Goal: Find specific page/section: Find specific page/section

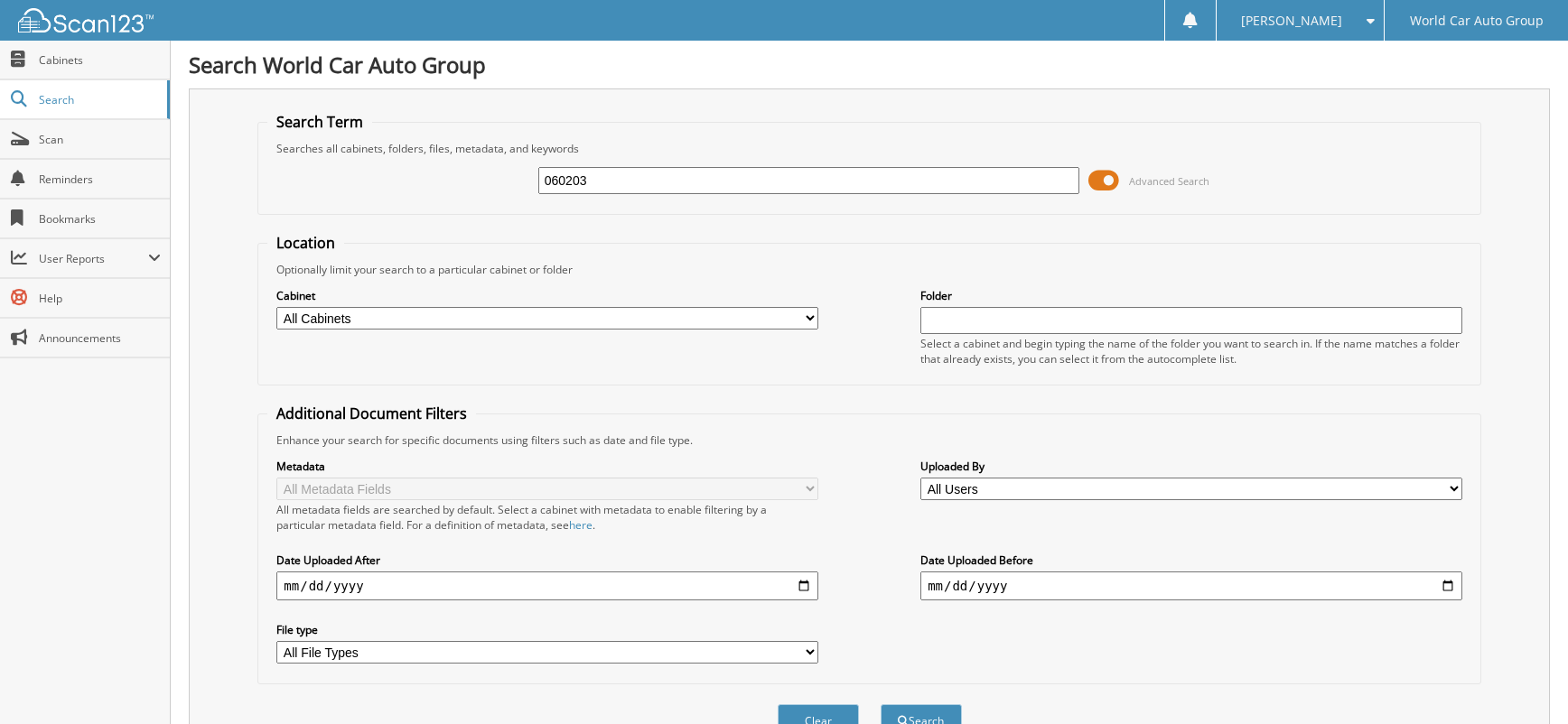
drag, startPoint x: 438, startPoint y: 169, endPoint x: 336, endPoint y: 159, distance: 102.5
click at [336, 159] on div "060203 Advanced Search" at bounding box center [868, 181] width 1203 height 49
type input "373149"
click at [881, 704] on button "Search" at bounding box center [921, 721] width 81 height 33
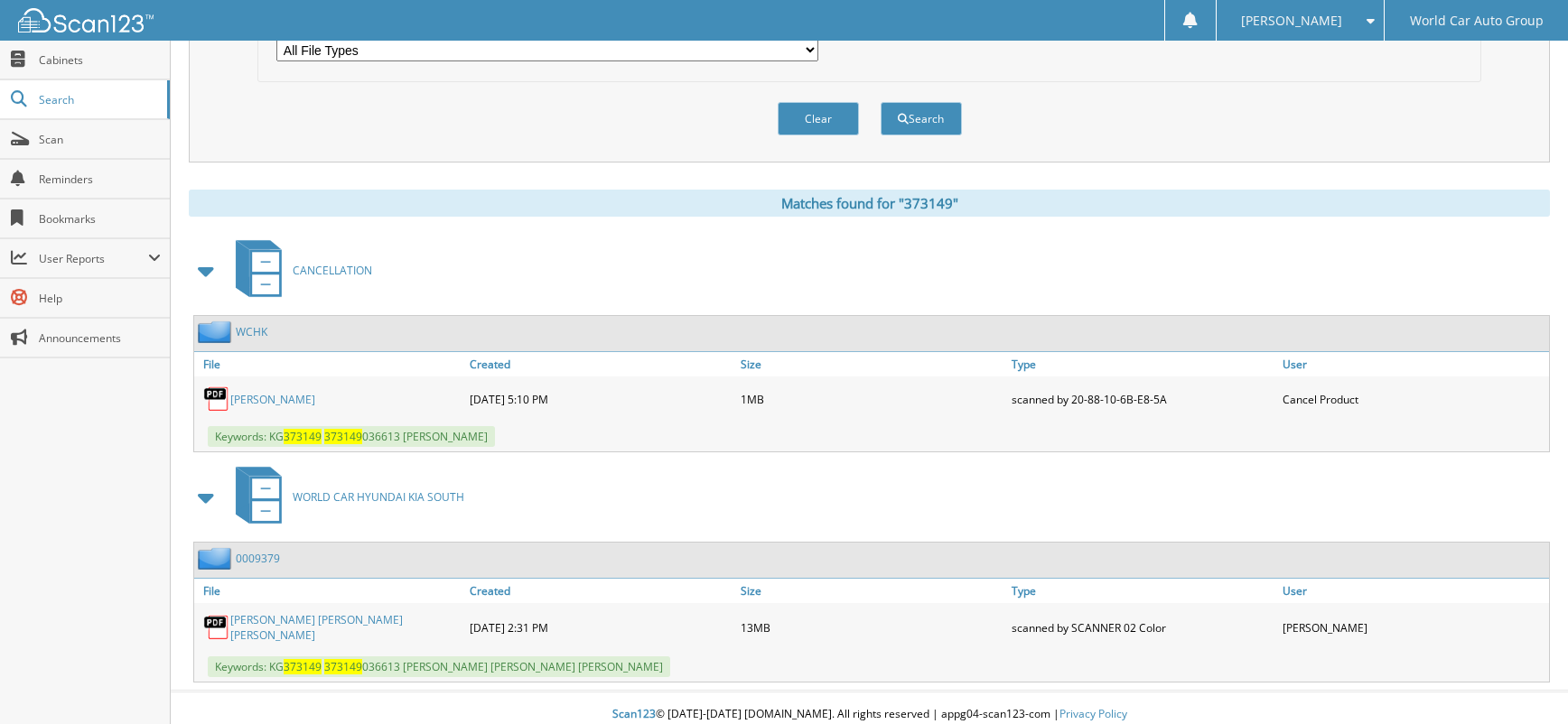
scroll to position [612, 0]
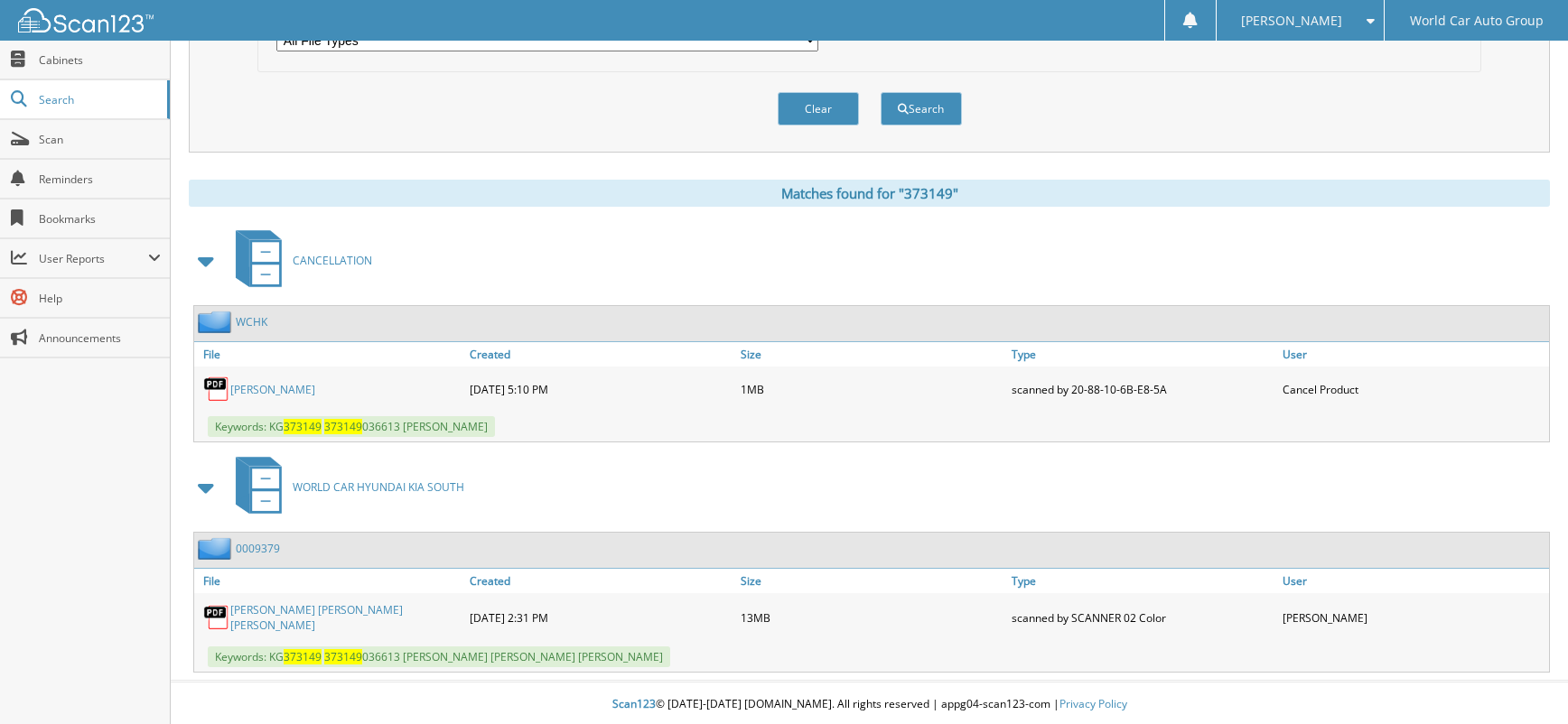
click at [315, 396] on link "FRANCES LABAUVE" at bounding box center [272, 389] width 85 height 16
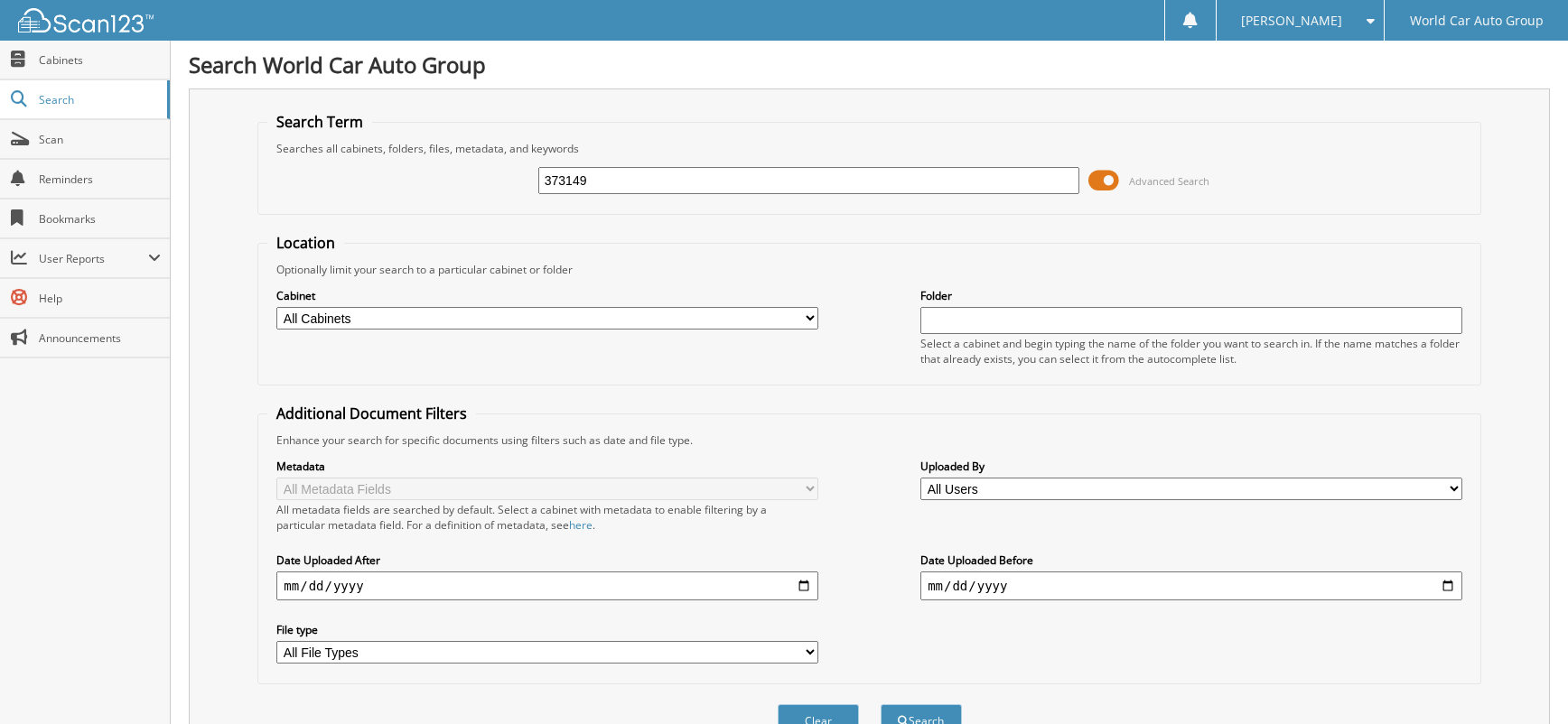
drag, startPoint x: 599, startPoint y: 169, endPoint x: 448, endPoint y: 162, distance: 151.2
click at [448, 162] on div "373149 Advanced Search" at bounding box center [868, 181] width 1203 height 49
type input "411954"
click at [881, 704] on button "Search" at bounding box center [921, 721] width 81 height 33
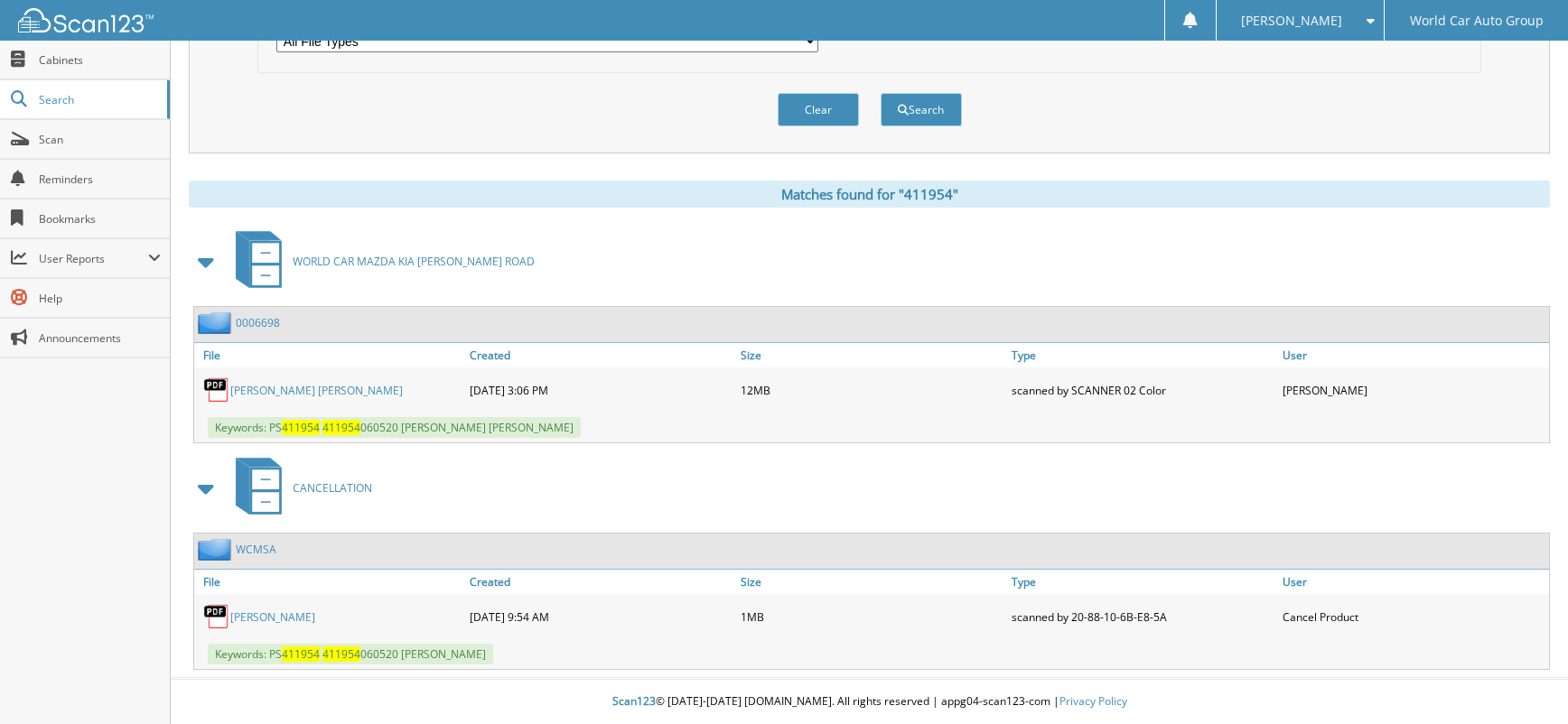
click at [275, 620] on link "BRIAN GAYLE" at bounding box center [272, 617] width 85 height 16
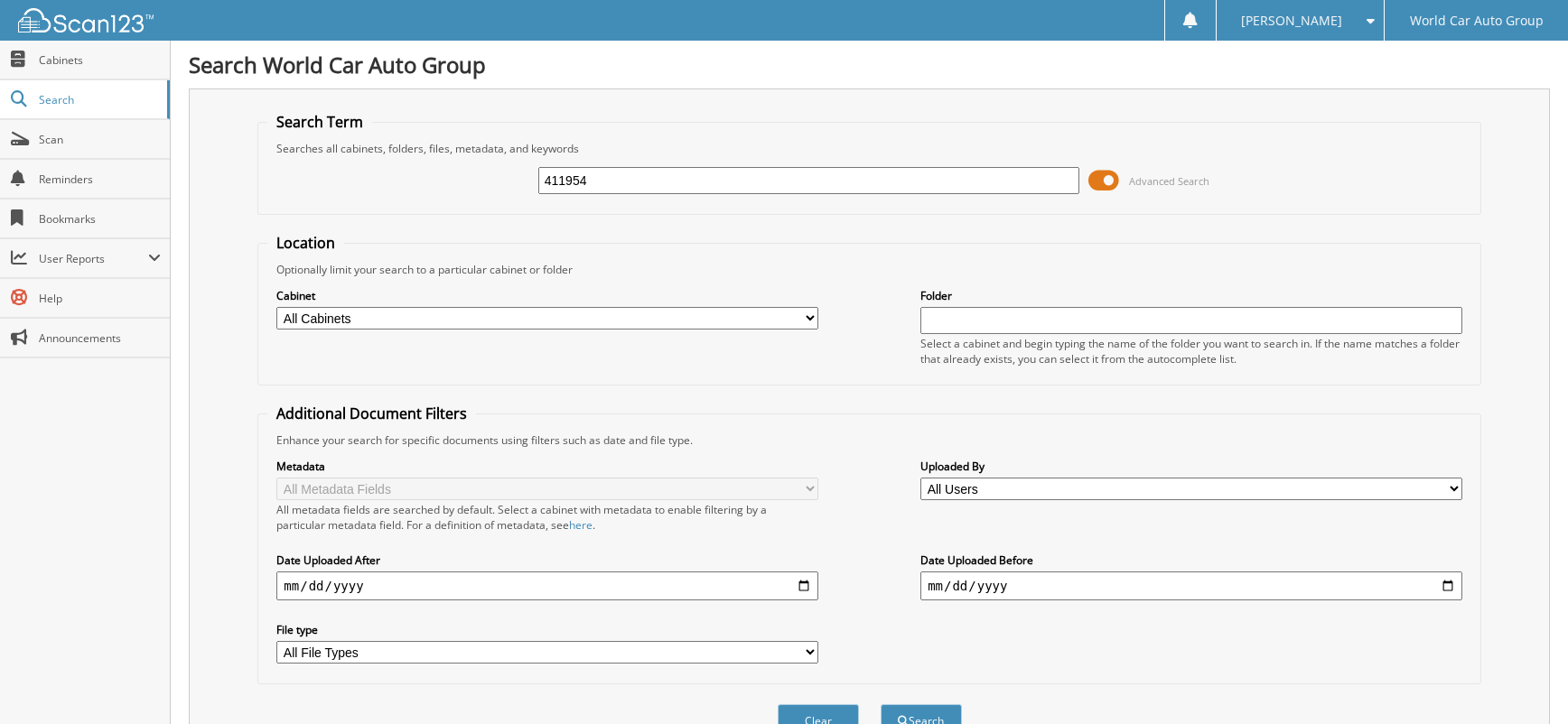
drag, startPoint x: 613, startPoint y: 189, endPoint x: 330, endPoint y: 160, distance: 284.5
click at [330, 160] on div "411954 Advanced Search" at bounding box center [868, 181] width 1203 height 49
type input "115147"
click at [881, 704] on button "Search" at bounding box center [921, 721] width 81 height 33
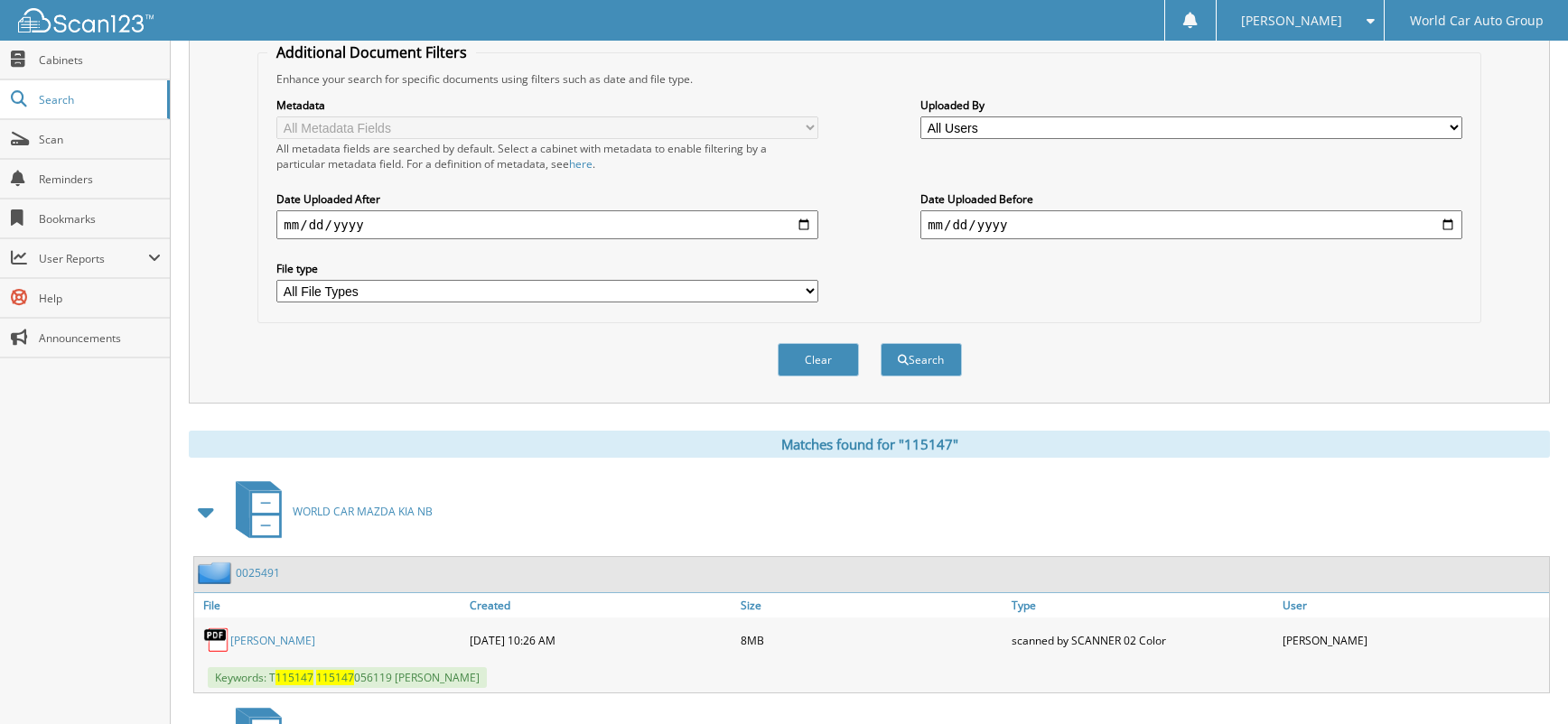
scroll to position [602, 0]
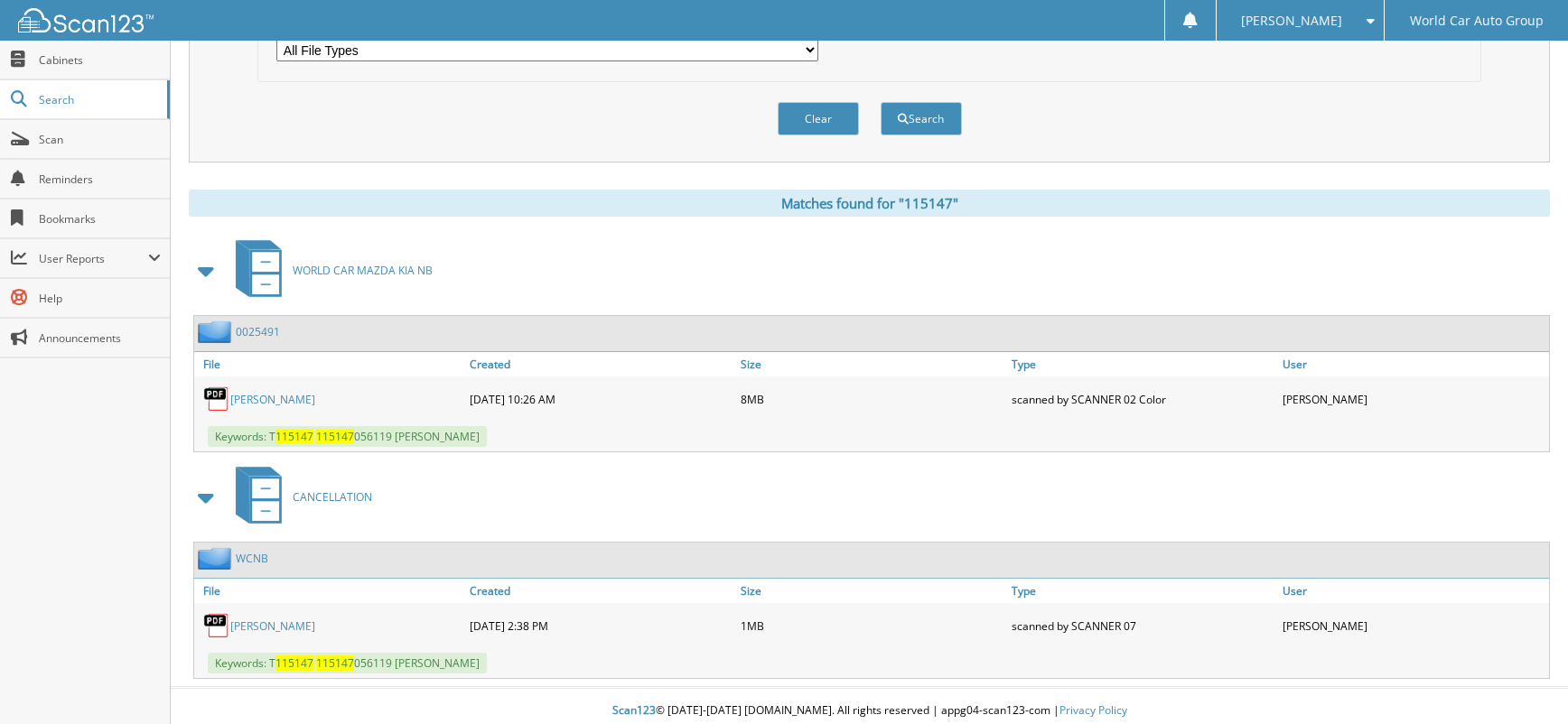
click at [300, 629] on link "HUMBERTO URBANO" at bounding box center [272, 626] width 85 height 16
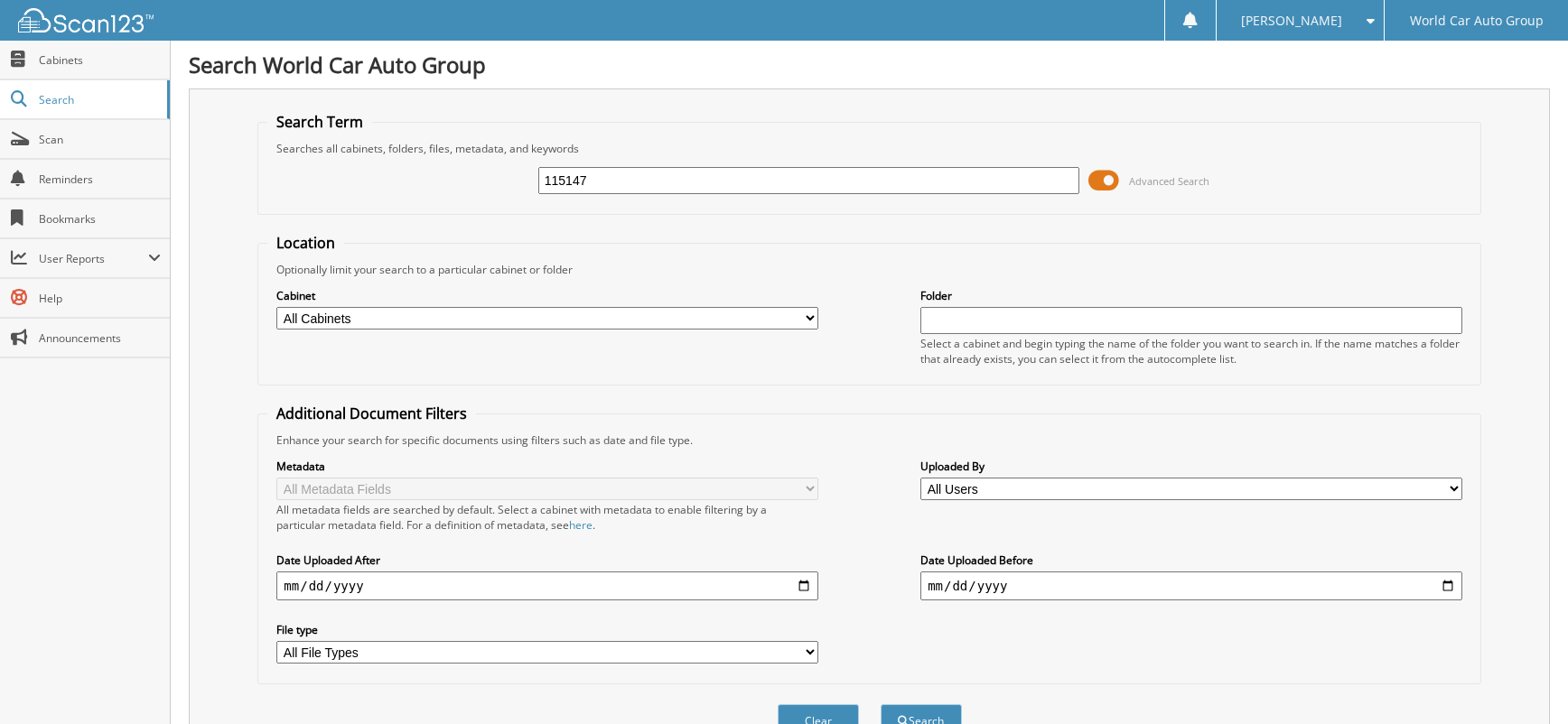
drag, startPoint x: 597, startPoint y: 177, endPoint x: 352, endPoint y: 188, distance: 245.2
click at [352, 188] on div "115147 Advanced Search" at bounding box center [868, 181] width 1203 height 49
type input "126032"
click at [881, 704] on button "Search" at bounding box center [921, 721] width 81 height 33
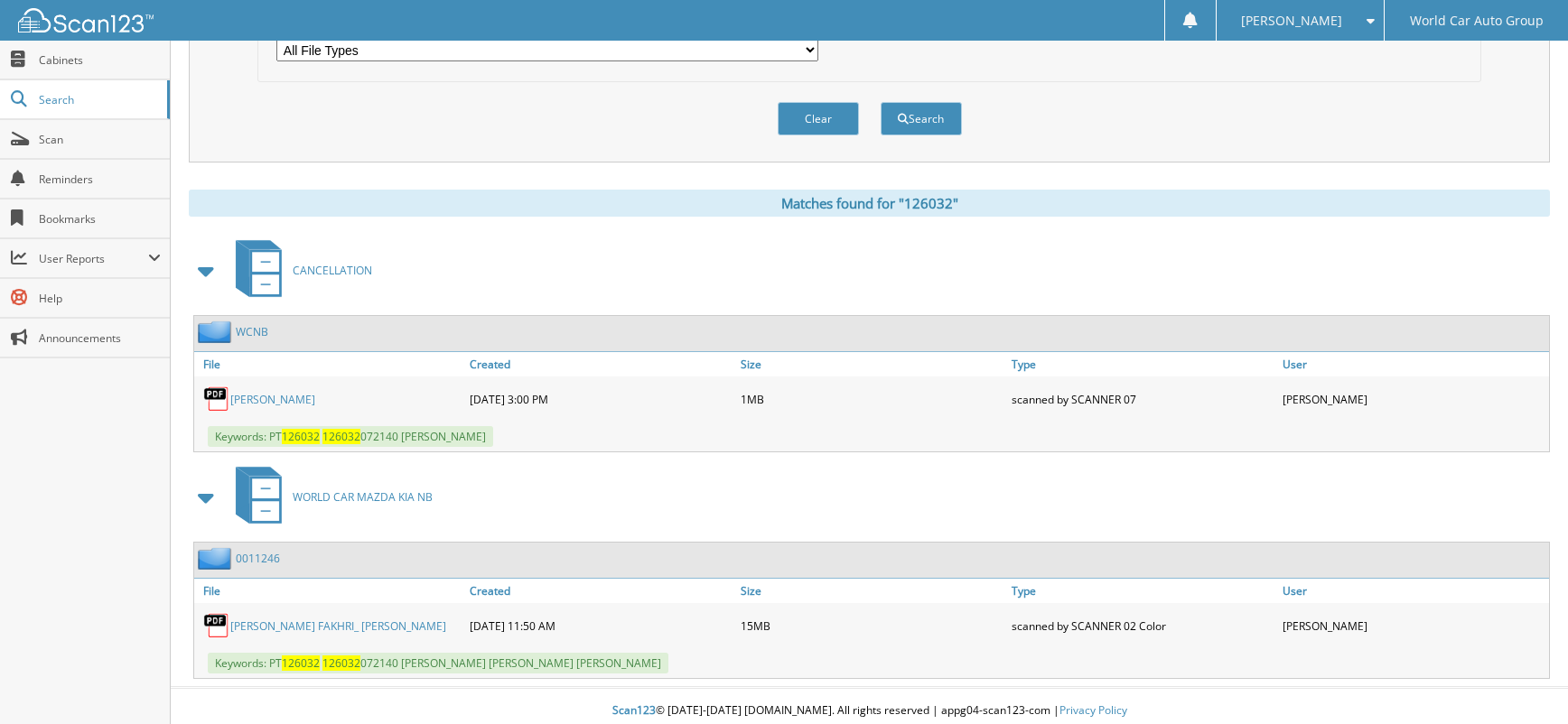
scroll to position [615, 0]
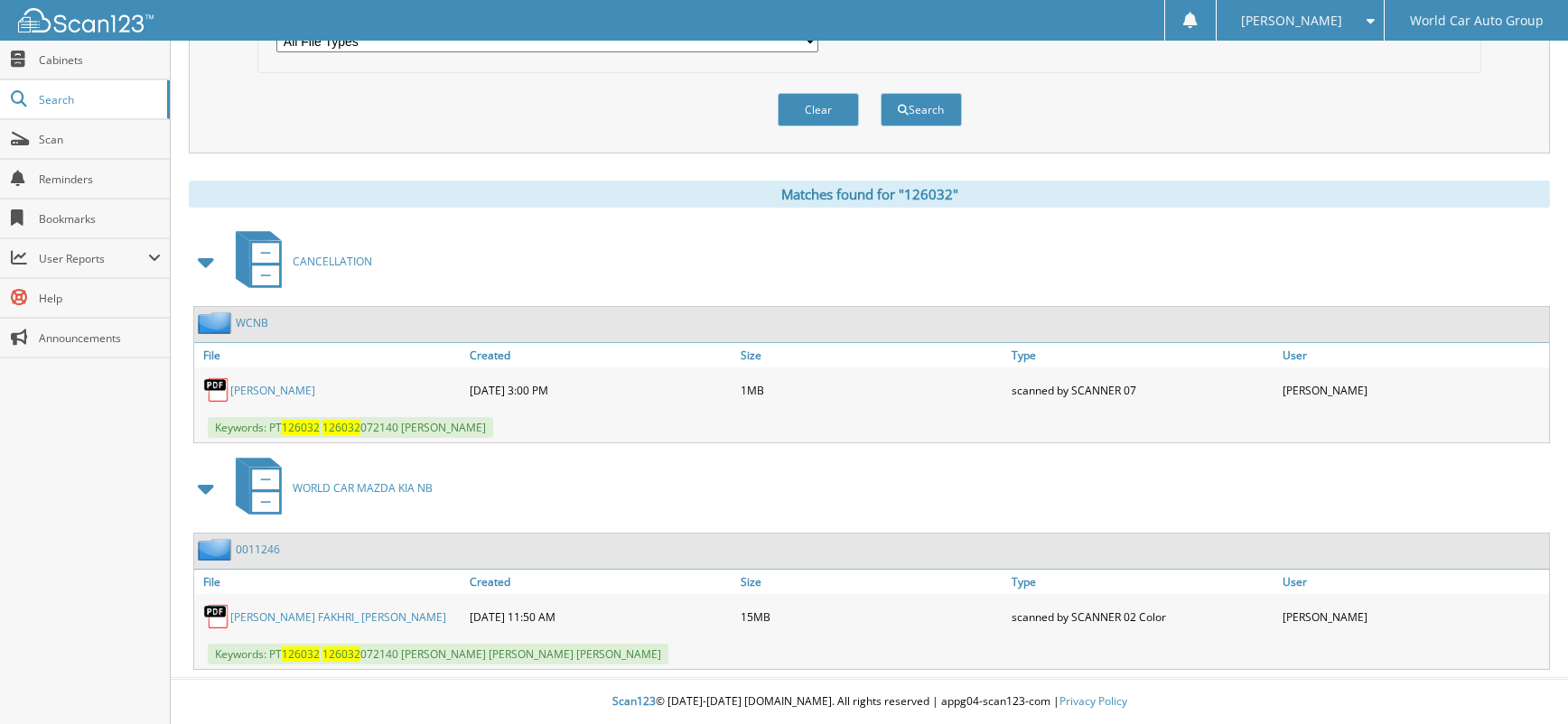
click at [288, 383] on link "[PERSON_NAME]" at bounding box center [272, 390] width 85 height 16
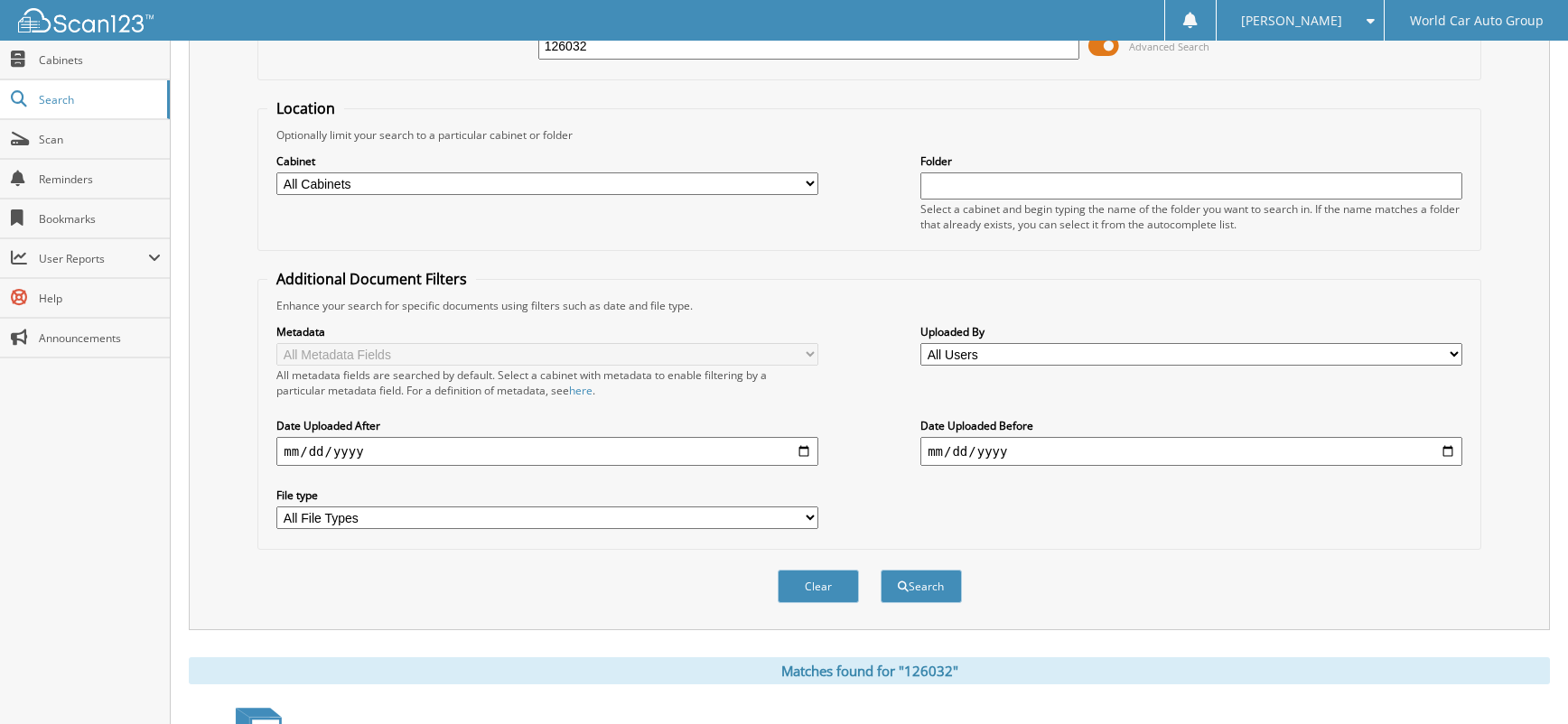
scroll to position [0, 0]
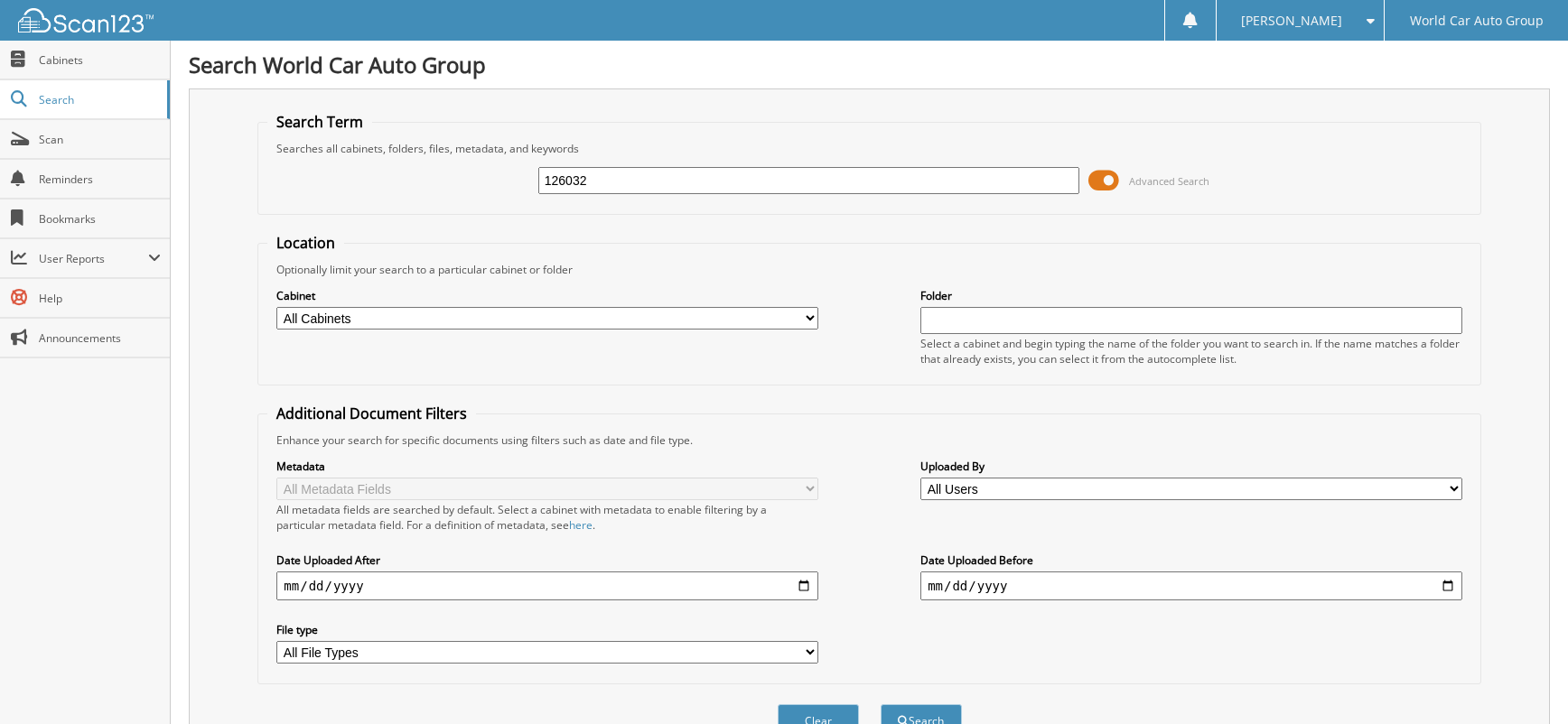
drag, startPoint x: 448, startPoint y: 182, endPoint x: 410, endPoint y: 187, distance: 38.3
click at [415, 187] on div "126032 Advanced Search" at bounding box center [868, 181] width 1203 height 49
type input "049057"
click at [881, 704] on button "Search" at bounding box center [921, 721] width 81 height 33
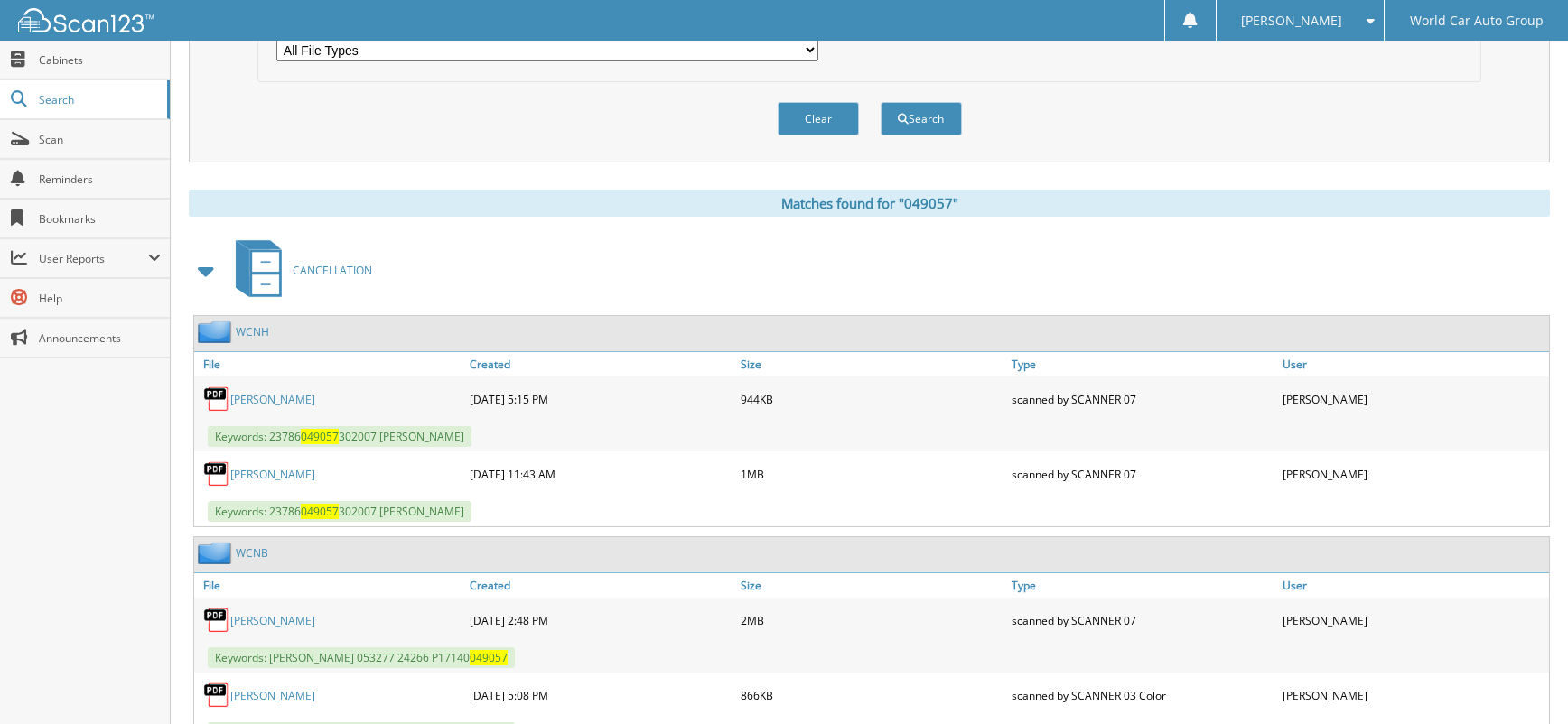
click at [271, 617] on link "[PERSON_NAME]" at bounding box center [272, 621] width 85 height 16
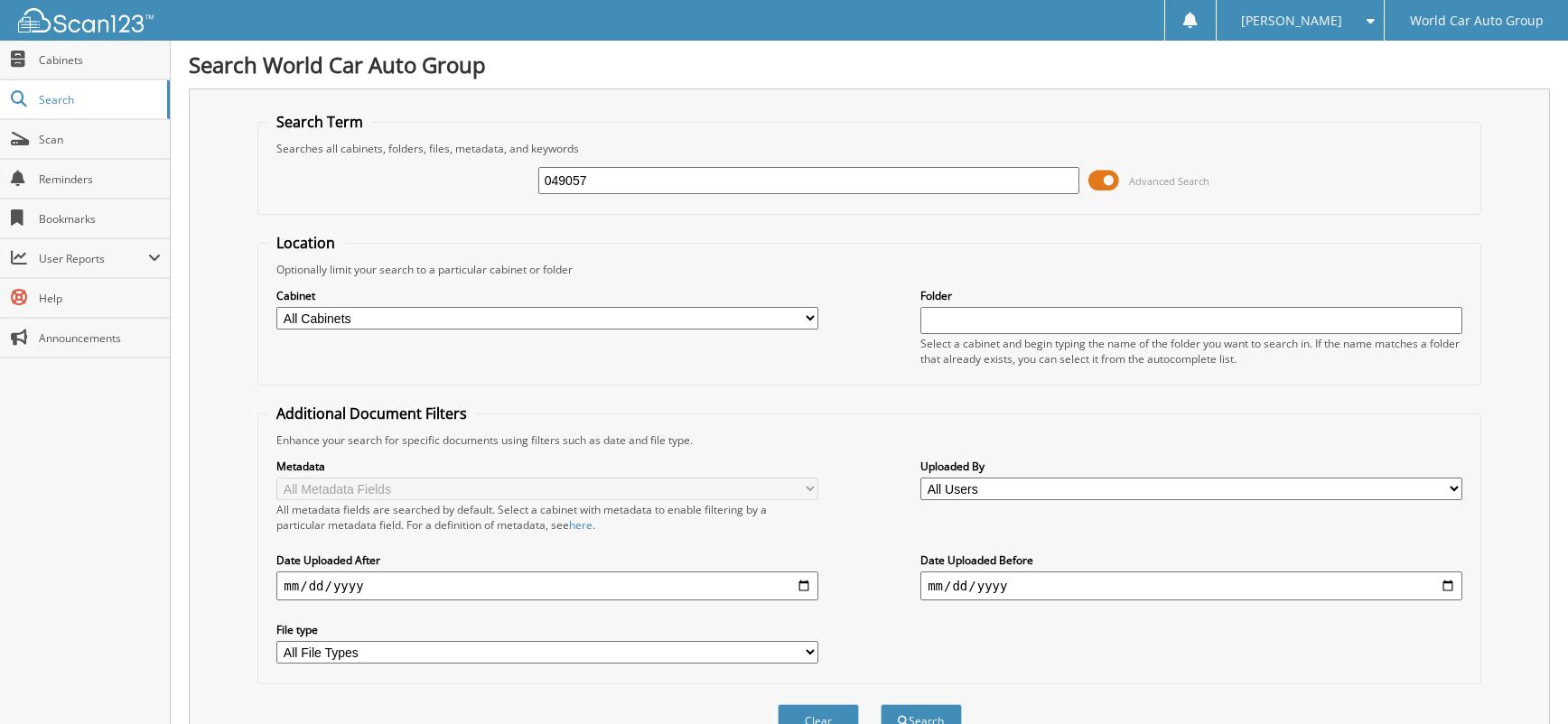
drag, startPoint x: 633, startPoint y: 170, endPoint x: 480, endPoint y: 182, distance: 153.5
click at [480, 182] on div "049057 Advanced Search" at bounding box center [868, 181] width 1203 height 49
type input "054738"
click at [881, 704] on button "Search" at bounding box center [921, 721] width 81 height 33
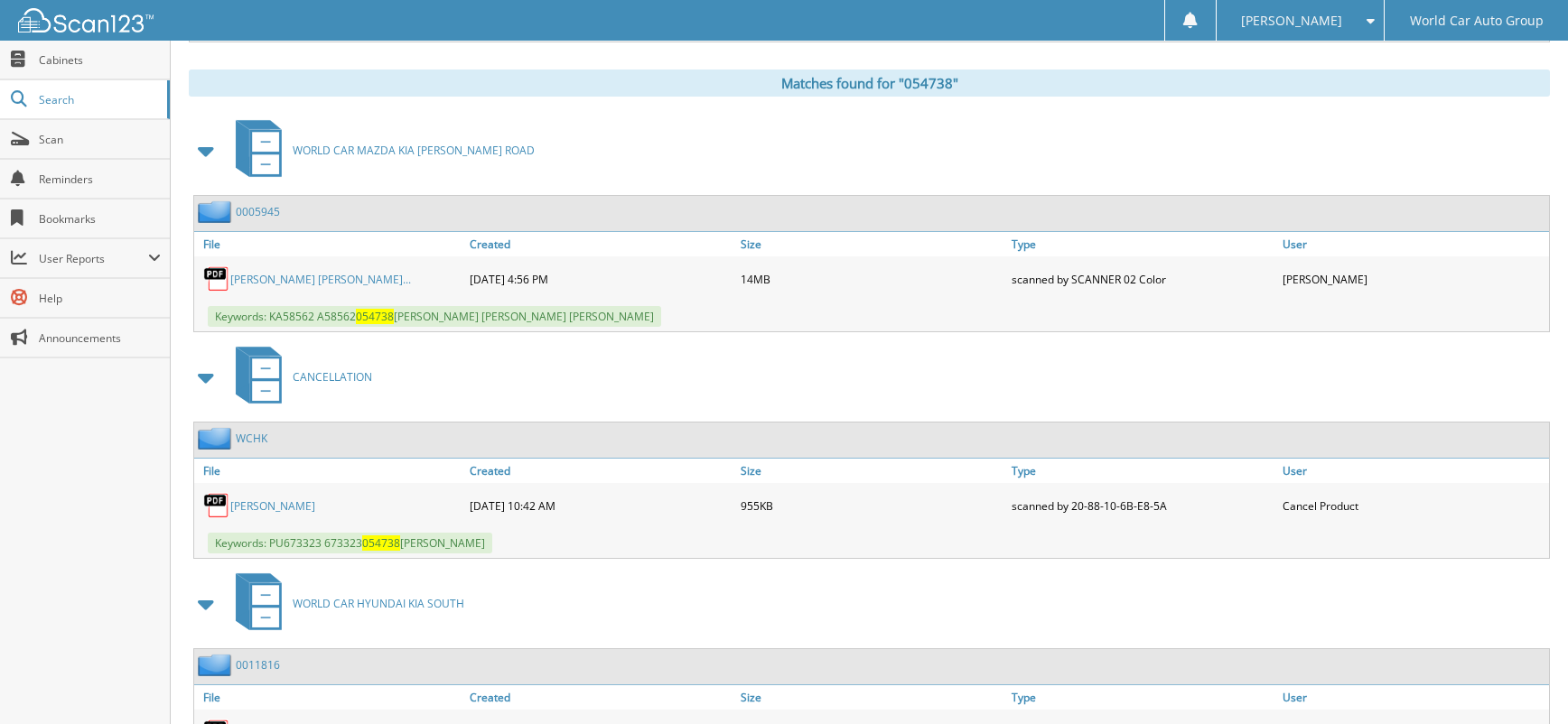
scroll to position [842, 0]
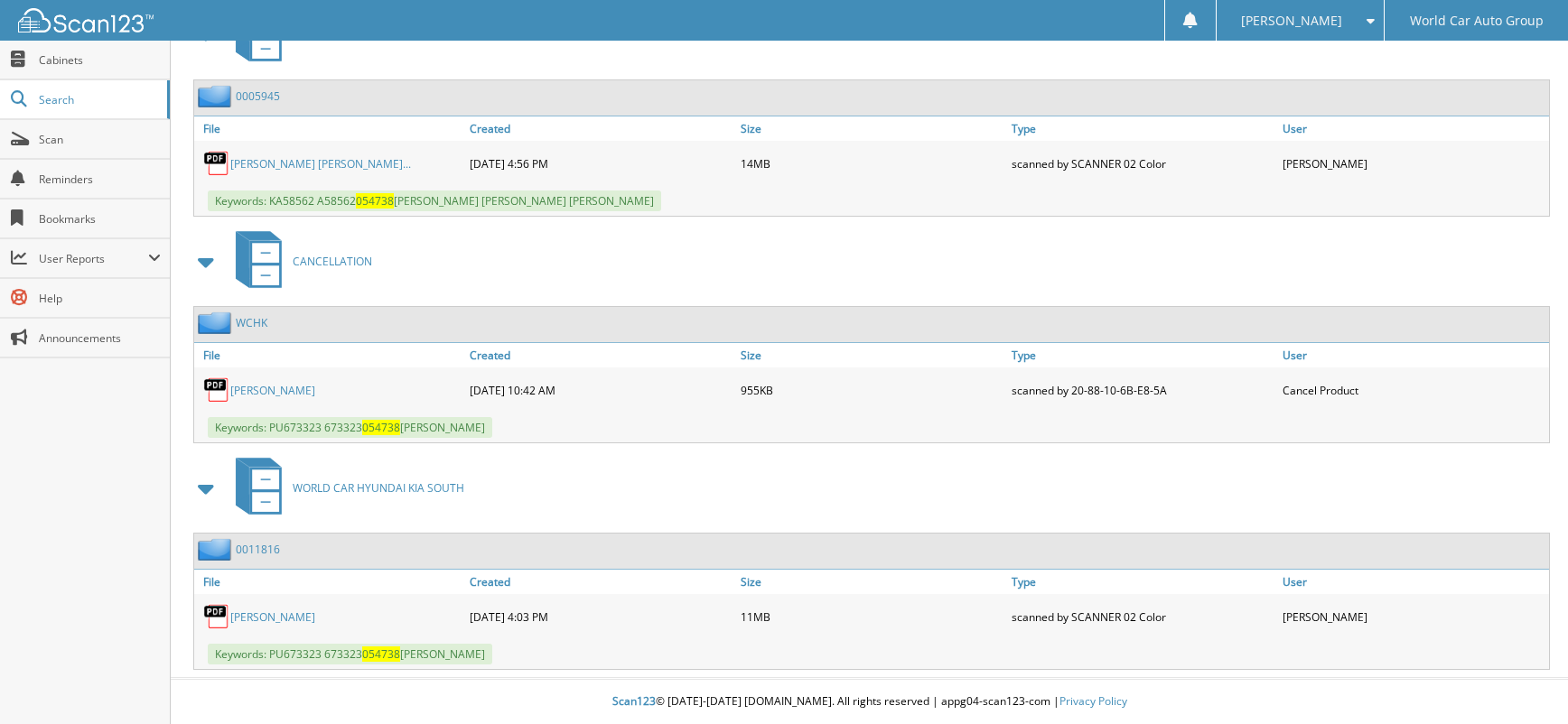
click at [281, 393] on link "JAVIER MARTINEZ" at bounding box center [272, 390] width 85 height 16
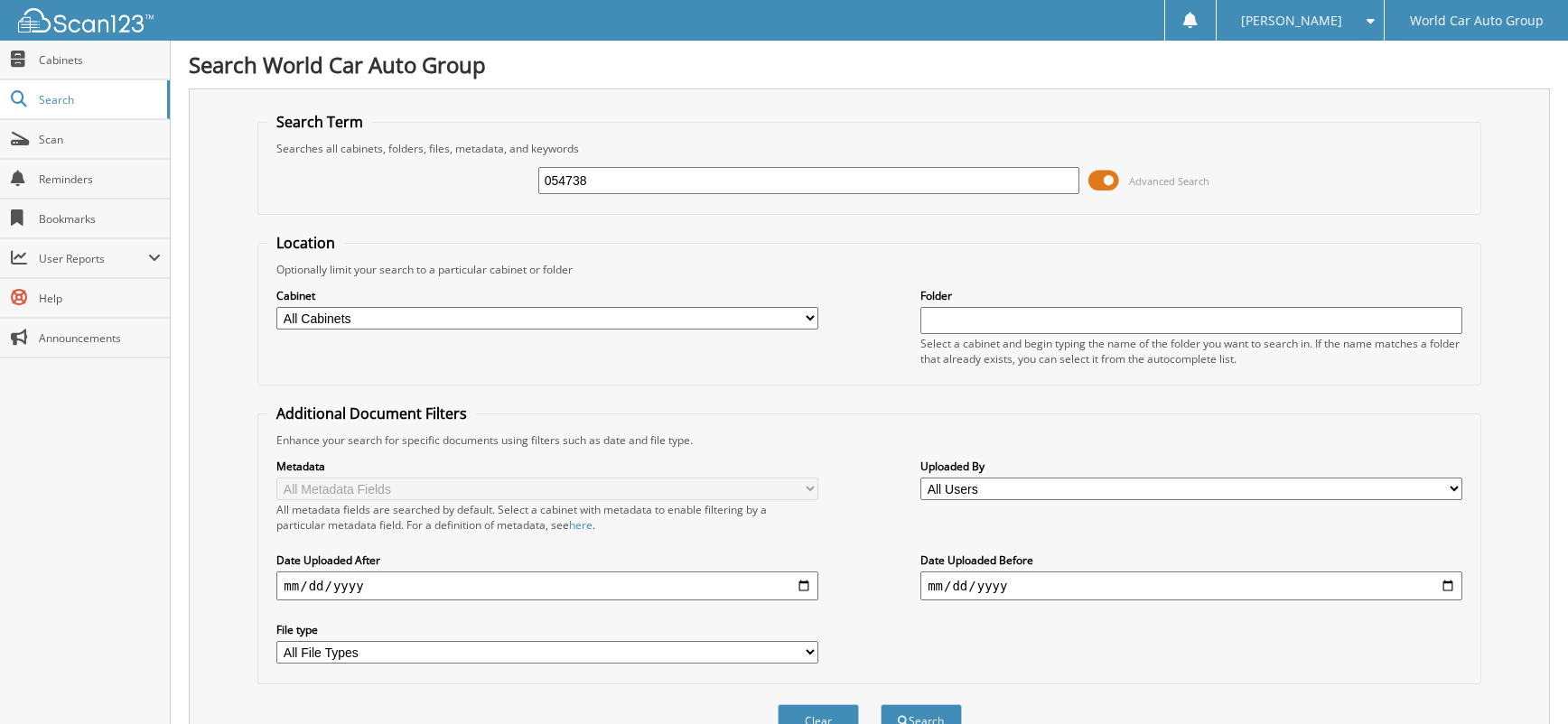
drag, startPoint x: 617, startPoint y: 184, endPoint x: 434, endPoint y: 186, distance: 183.0
click at [438, 185] on div "054738 Advanced Search" at bounding box center [868, 181] width 1203 height 49
type input "048372"
click at [881, 704] on button "Search" at bounding box center [921, 721] width 81 height 33
drag, startPoint x: 602, startPoint y: 183, endPoint x: 438, endPoint y: 183, distance: 164.0
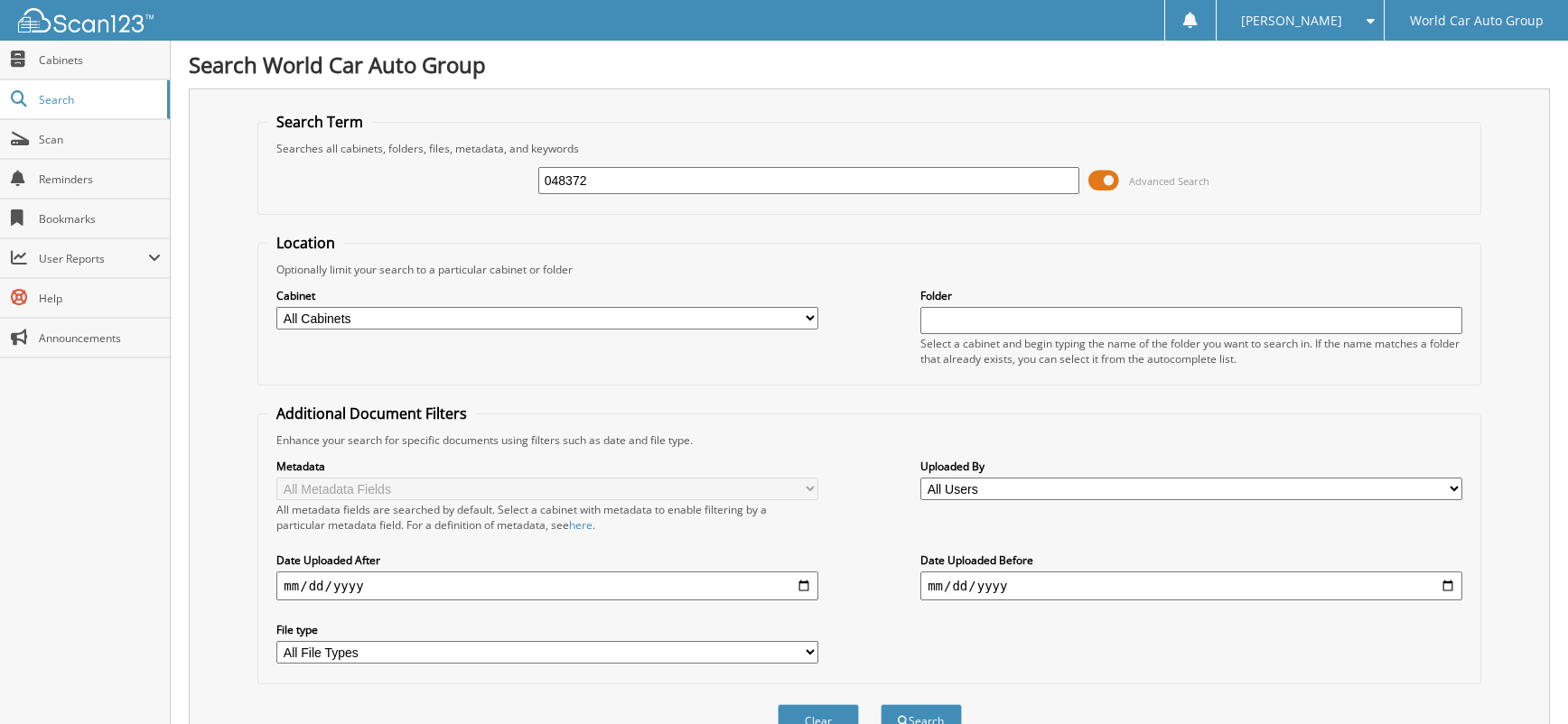
click at [443, 183] on div "048372 Advanced Search" at bounding box center [868, 181] width 1203 height 49
paste input "38297"
type input "038297"
click at [881, 704] on button "Search" at bounding box center [921, 721] width 81 height 33
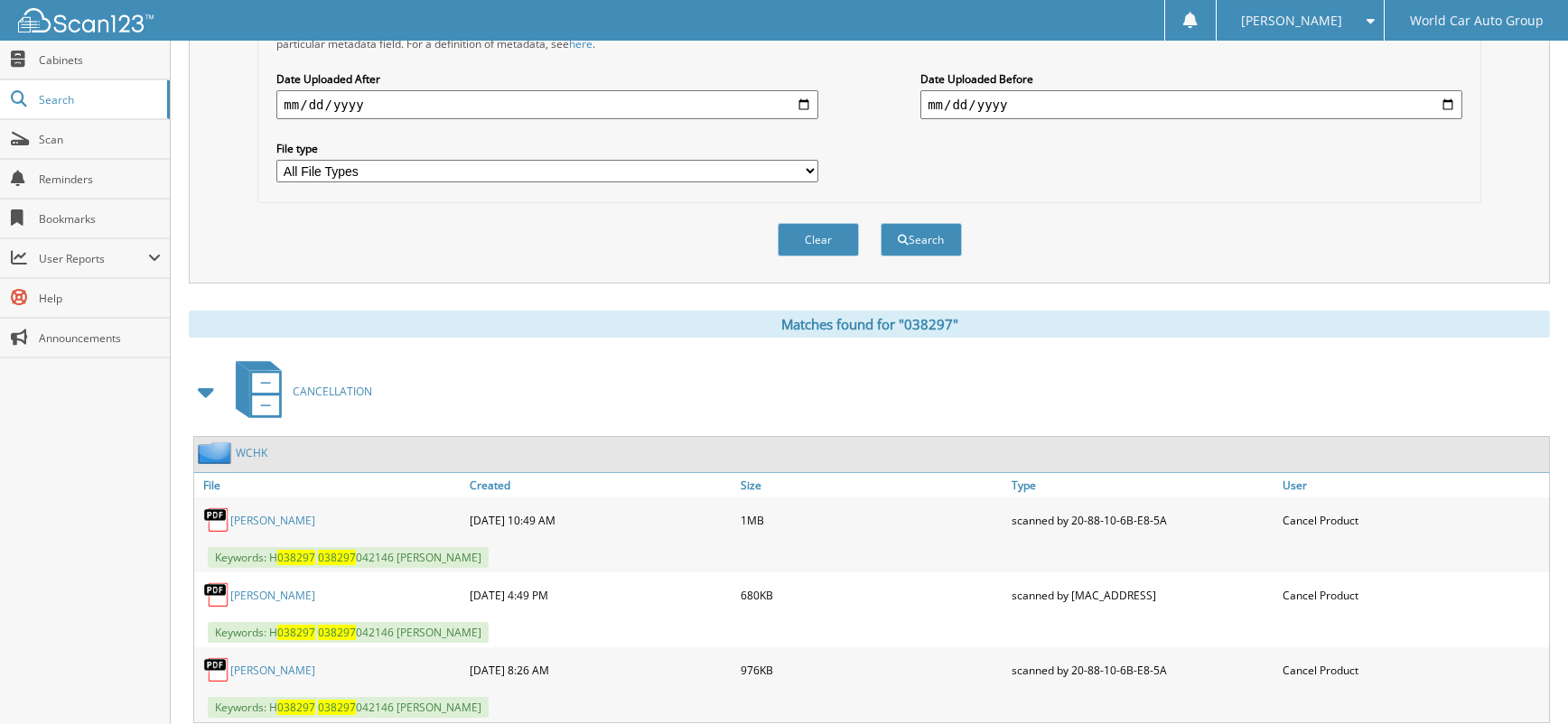
scroll to position [602, 0]
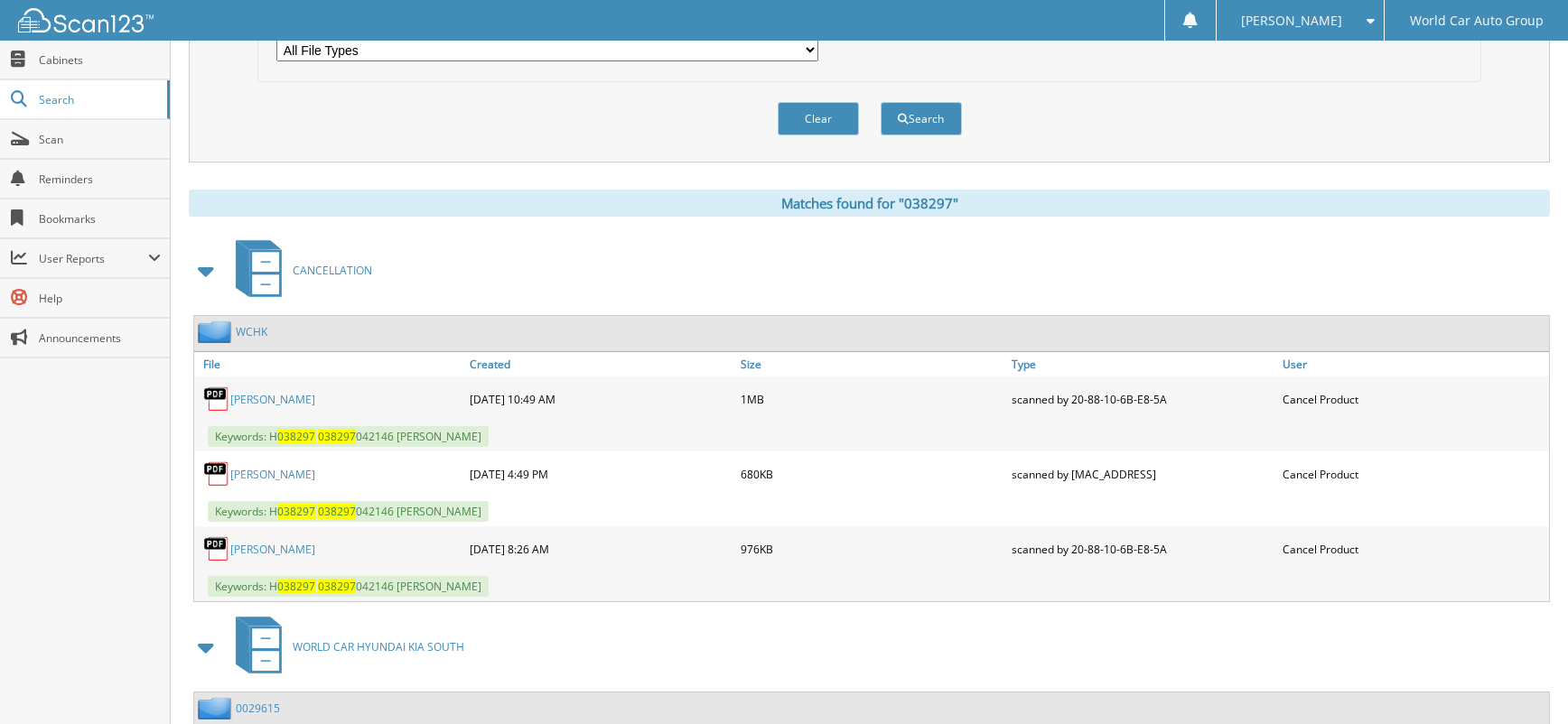
click at [303, 397] on link "LISA HERNANDEZ" at bounding box center [272, 399] width 85 height 16
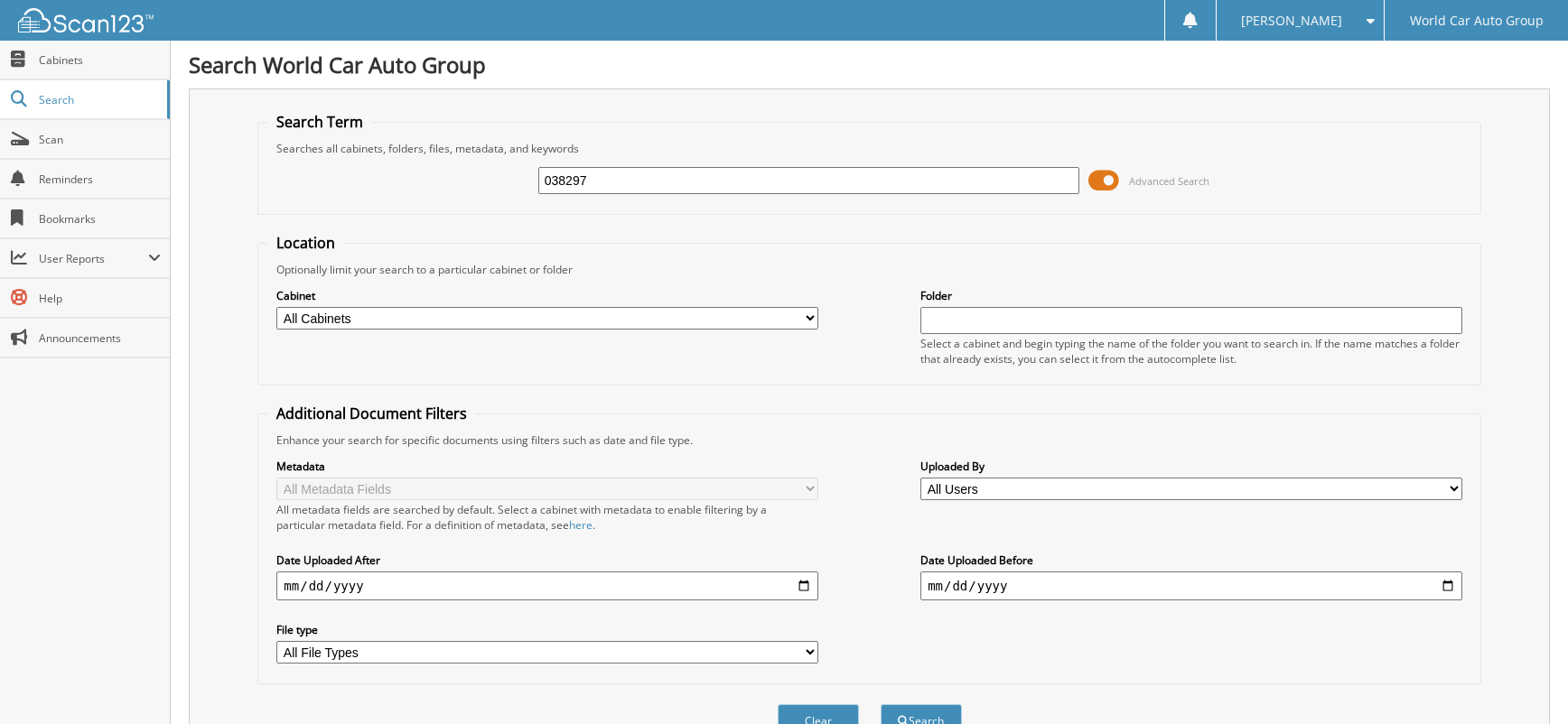
drag, startPoint x: 601, startPoint y: 176, endPoint x: 491, endPoint y: 175, distance: 110.0
click at [494, 175] on div "038297 Advanced Search" at bounding box center [868, 181] width 1203 height 49
type input "053456"
click at [881, 704] on button "Search" at bounding box center [921, 721] width 81 height 33
drag, startPoint x: 650, startPoint y: 190, endPoint x: 500, endPoint y: 180, distance: 150.3
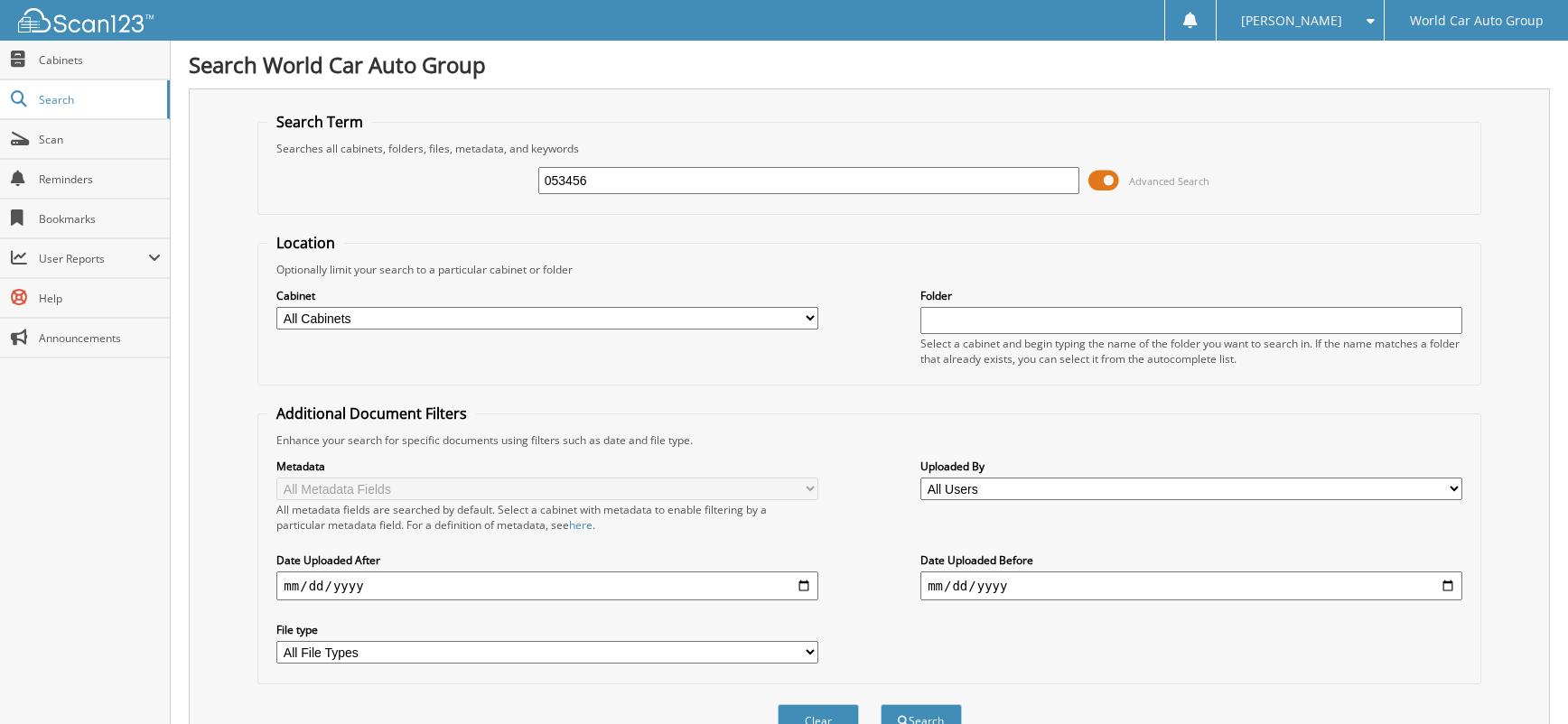
click at [500, 183] on div "053456 Advanced Search" at bounding box center [868, 181] width 1203 height 49
type input "180819"
click at [881, 704] on button "Search" at bounding box center [921, 721] width 81 height 33
drag, startPoint x: 443, startPoint y: 184, endPoint x: 427, endPoint y: 185, distance: 16.0
click at [427, 185] on div "180819 Advanced Search" at bounding box center [868, 181] width 1203 height 49
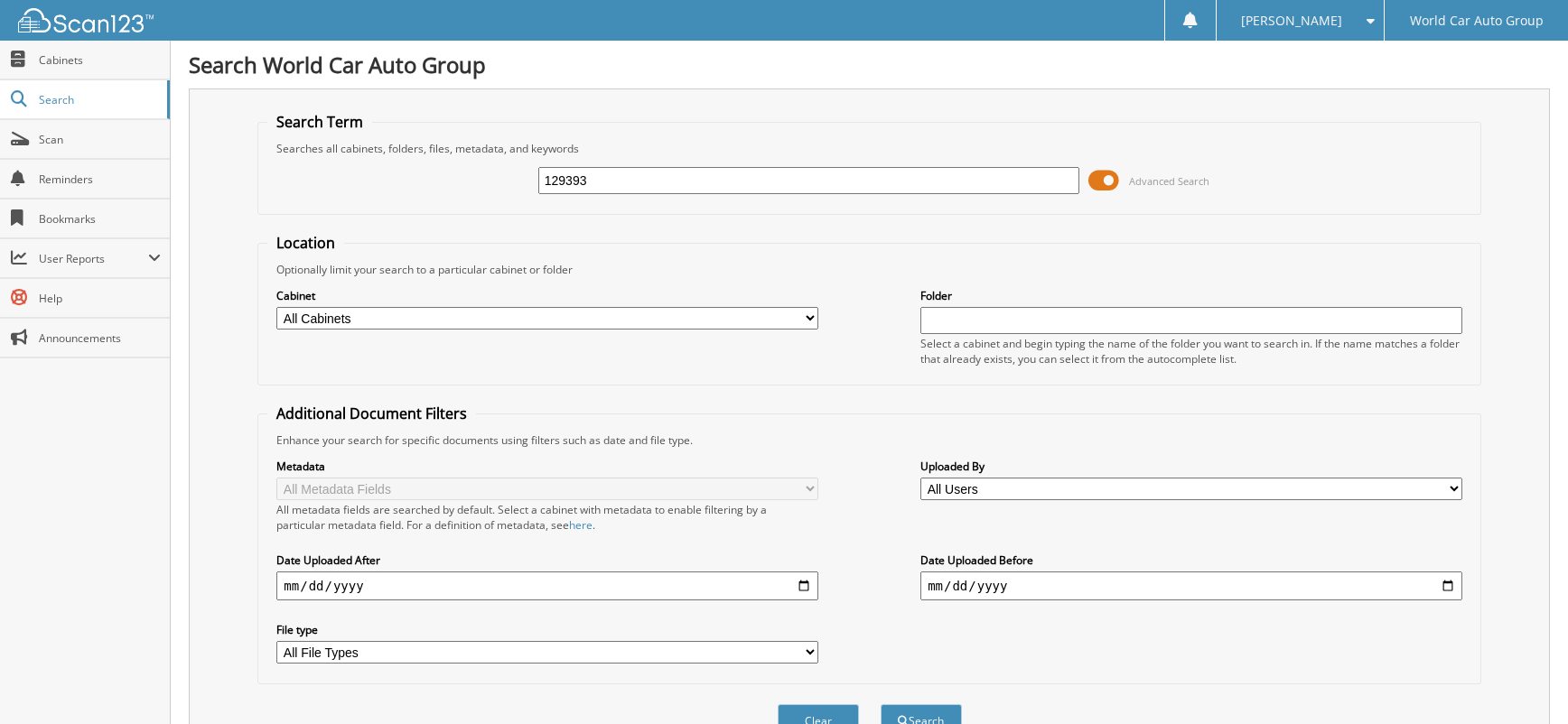
type input "129393"
click at [881, 704] on button "Search" at bounding box center [921, 721] width 81 height 33
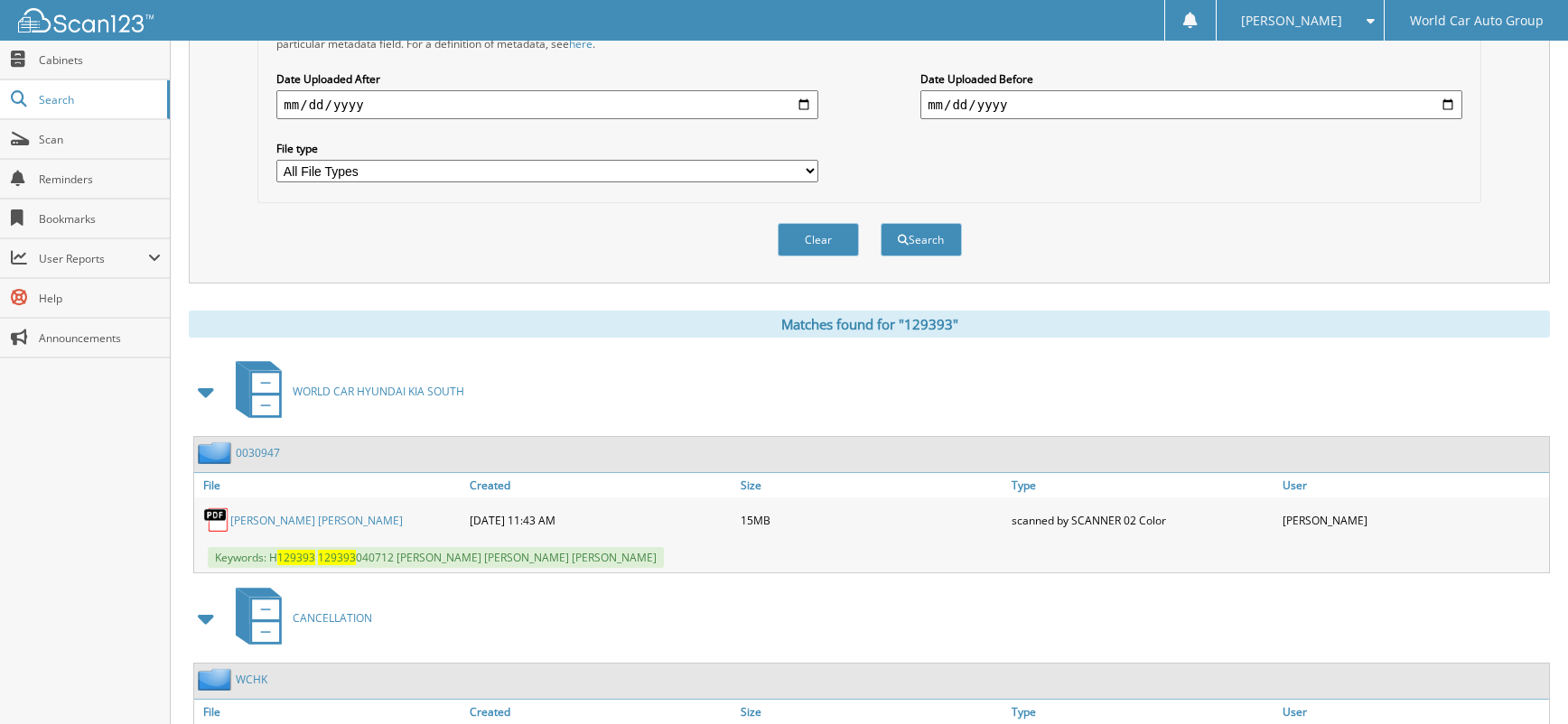
scroll to position [615, 0]
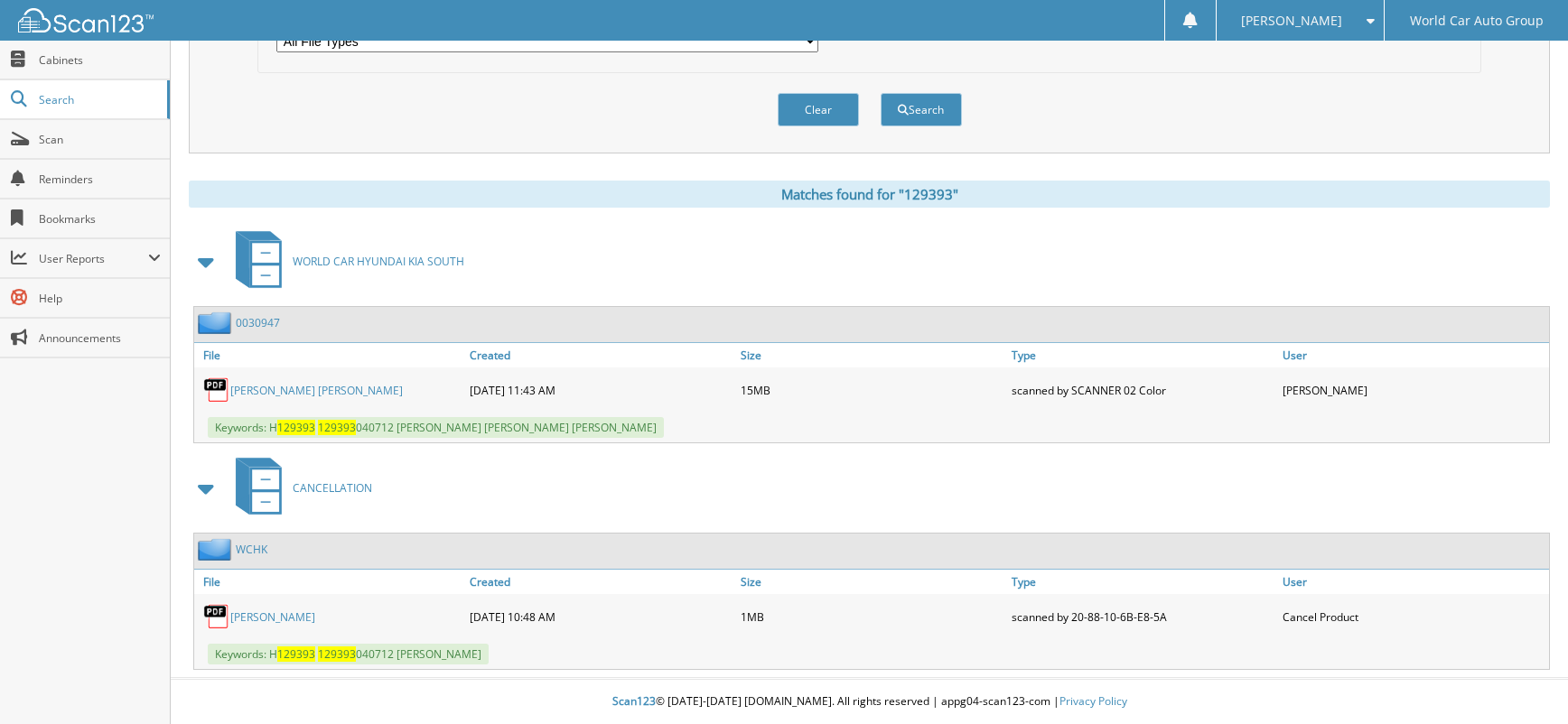
click at [315, 618] on link "ROSALINDA MELCHOR" at bounding box center [272, 617] width 85 height 16
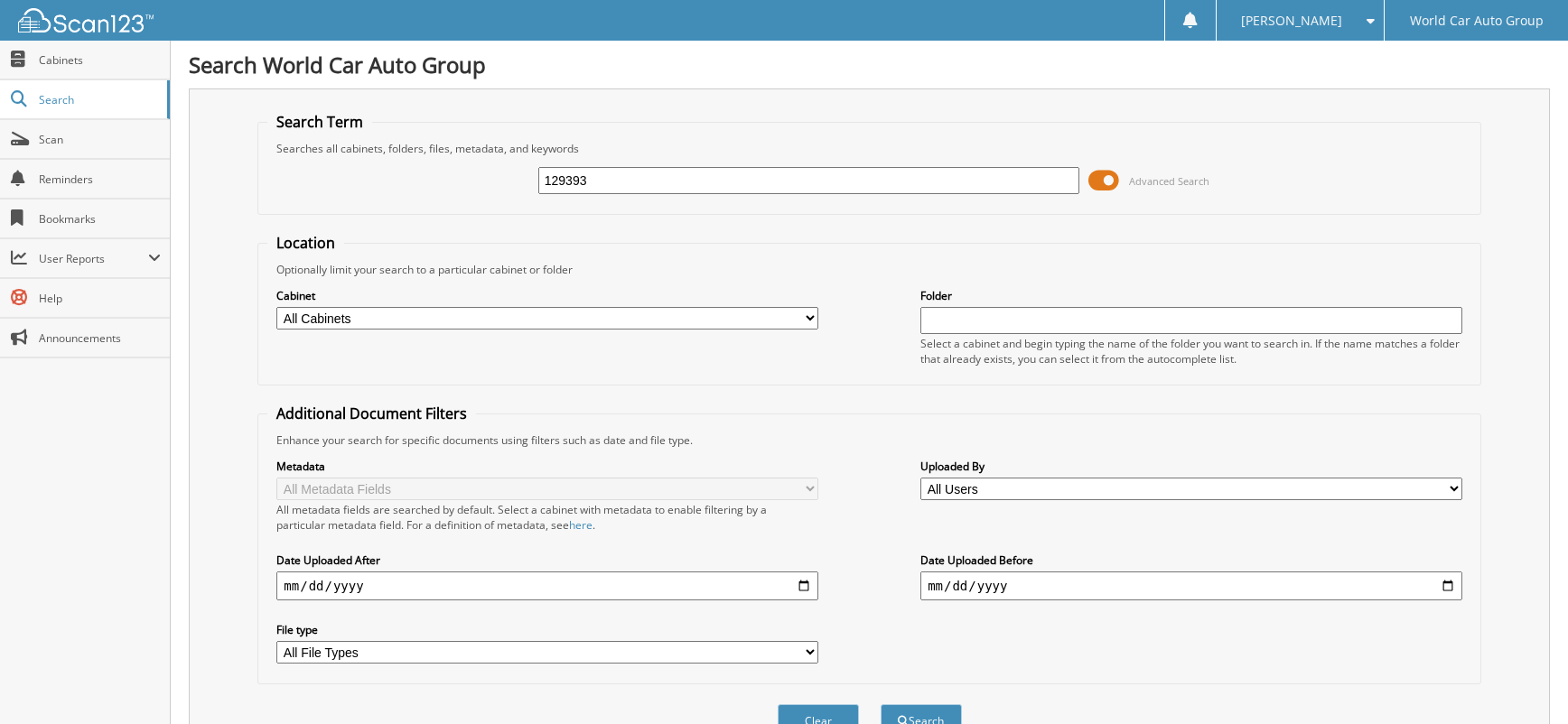
drag, startPoint x: 557, startPoint y: 180, endPoint x: 481, endPoint y: 176, distance: 76.1
click at [484, 178] on div "129393 Advanced Search" at bounding box center [868, 181] width 1203 height 49
type input "180819"
click at [881, 704] on button "Search" at bounding box center [921, 721] width 81 height 33
drag, startPoint x: 607, startPoint y: 188, endPoint x: 462, endPoint y: 177, distance: 145.4
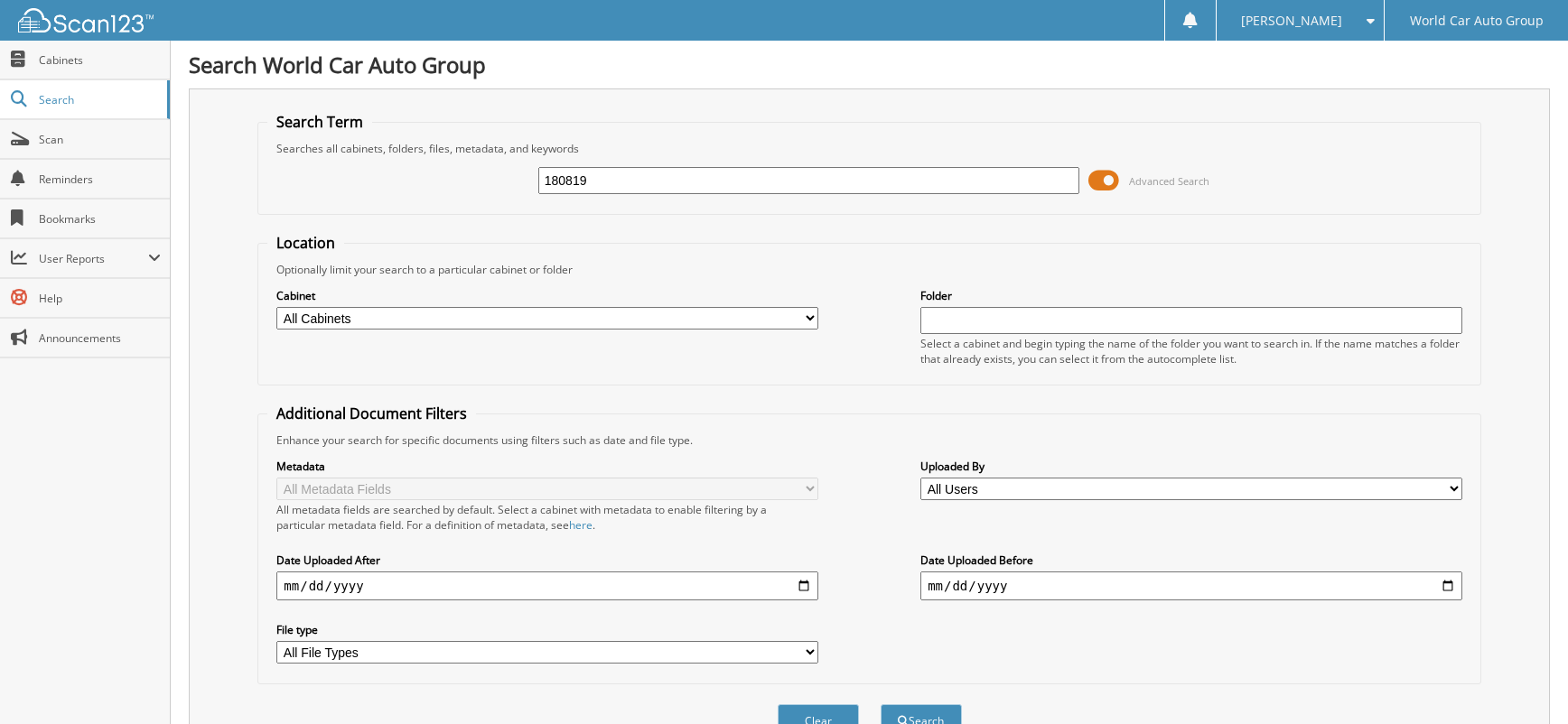
click at [462, 177] on div "180819 Advanced Search" at bounding box center [868, 181] width 1203 height 49
type input "042533"
click at [881, 704] on button "Search" at bounding box center [921, 721] width 81 height 33
drag, startPoint x: 700, startPoint y: 176, endPoint x: 246, endPoint y: 183, distance: 454.1
click at [252, 183] on div "Search Term Searches all cabinets, folders, files, metadata, and keywords 04253…" at bounding box center [869, 426] width 1361 height 676
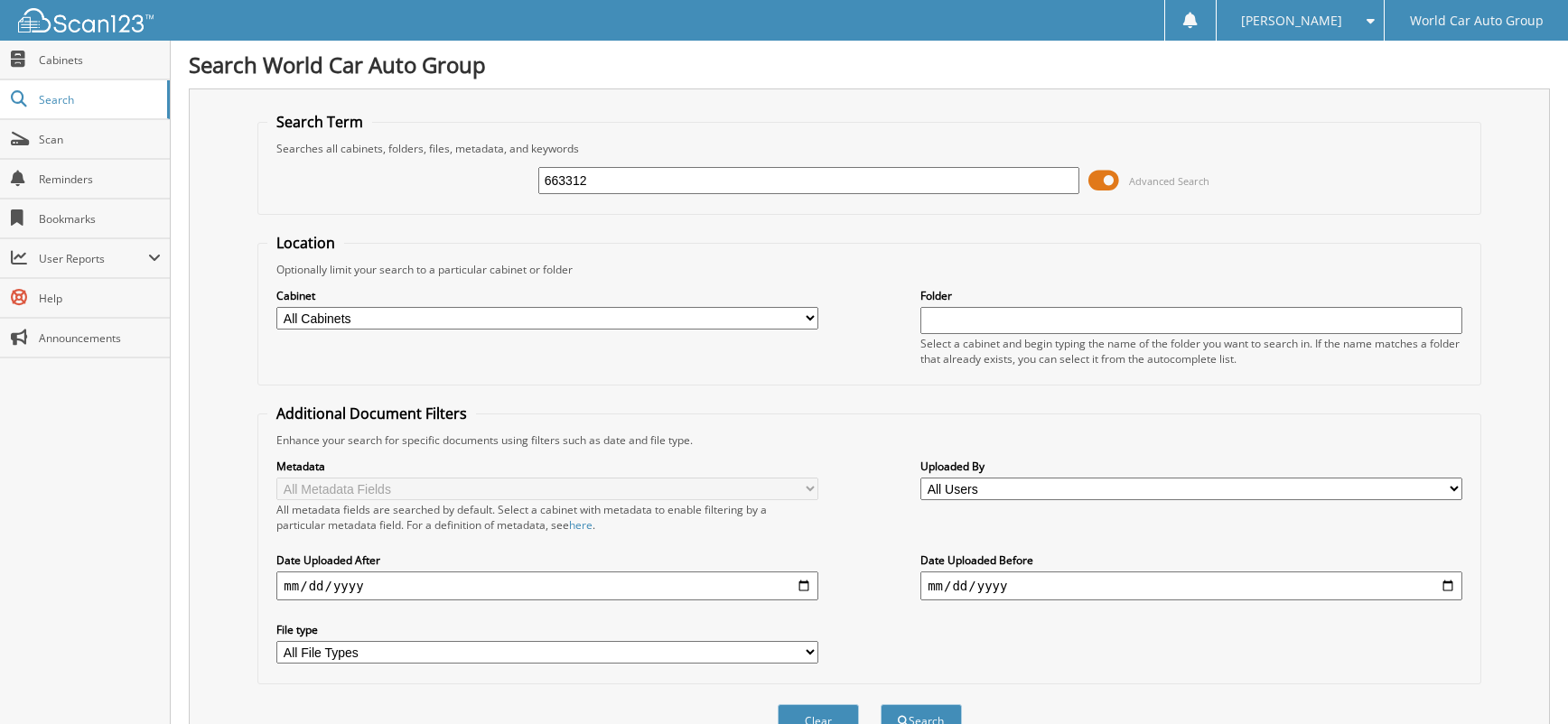
type input "663312"
click at [881, 704] on button "Search" at bounding box center [921, 721] width 81 height 33
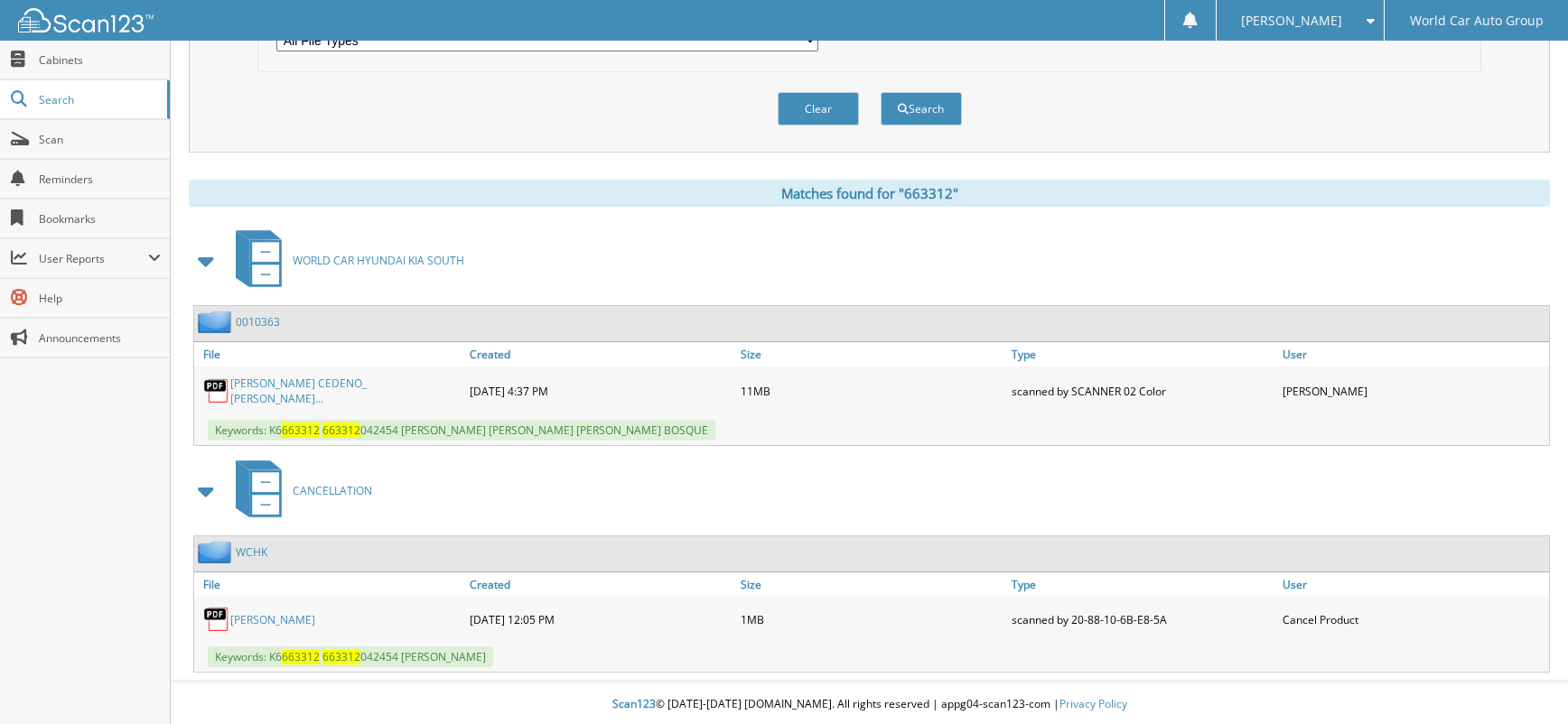
click at [302, 620] on link "[PERSON_NAME]" at bounding box center [272, 620] width 85 height 16
